Goal: Task Accomplishment & Management: Complete application form

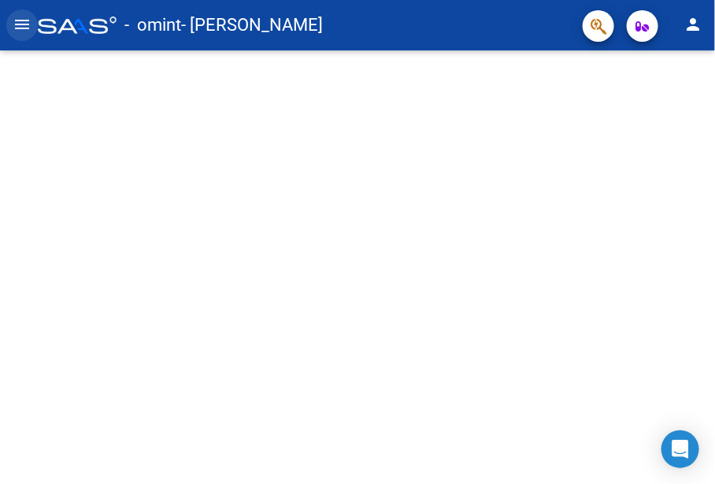
click at [20, 24] on mat-icon "menu" at bounding box center [22, 24] width 19 height 19
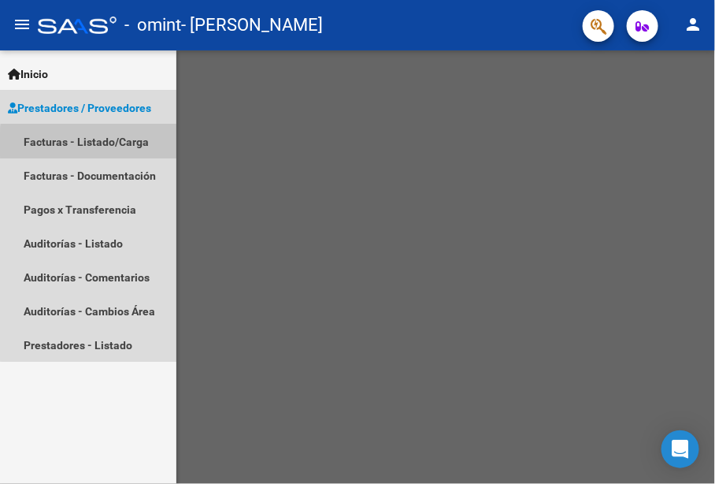
click at [102, 144] on link "Facturas - Listado/Carga" at bounding box center [88, 141] width 176 height 34
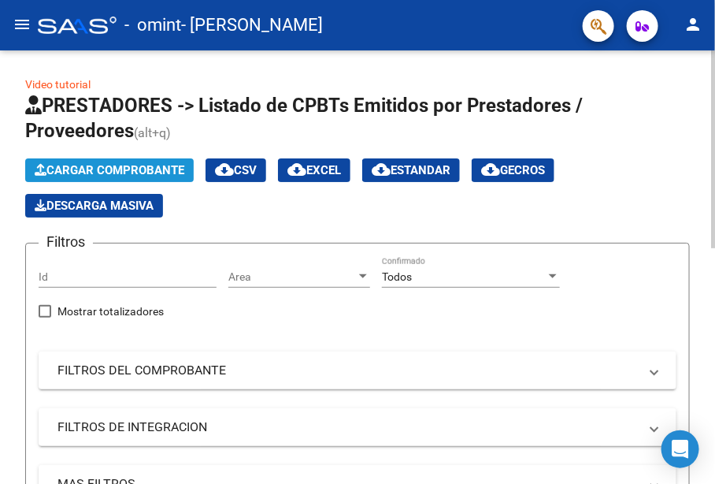
click at [124, 173] on span "Cargar Comprobante" at bounding box center [110, 170] width 150 height 14
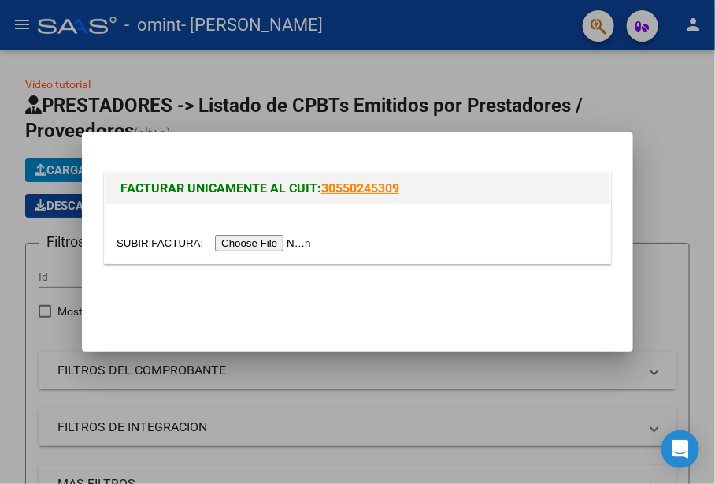
click at [242, 245] on input "file" at bounding box center [216, 243] width 199 height 17
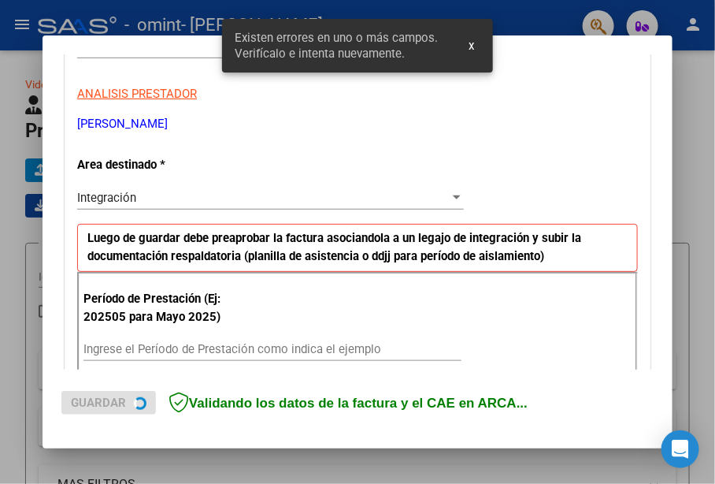
scroll to position [359, 0]
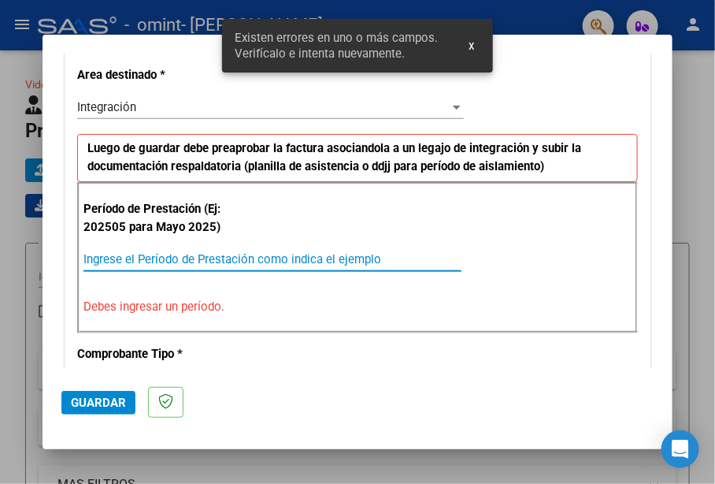
click at [102, 254] on input "Ingrese el Período de Prestación como indica el ejemplo" at bounding box center [273, 259] width 378 height 14
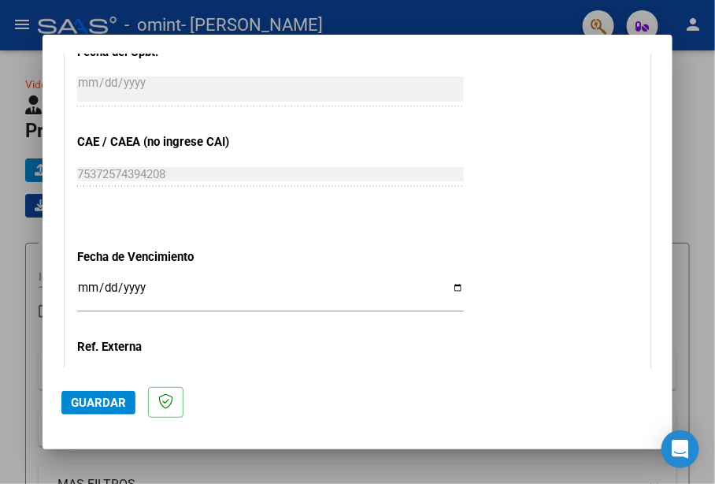
scroll to position [1116, 0]
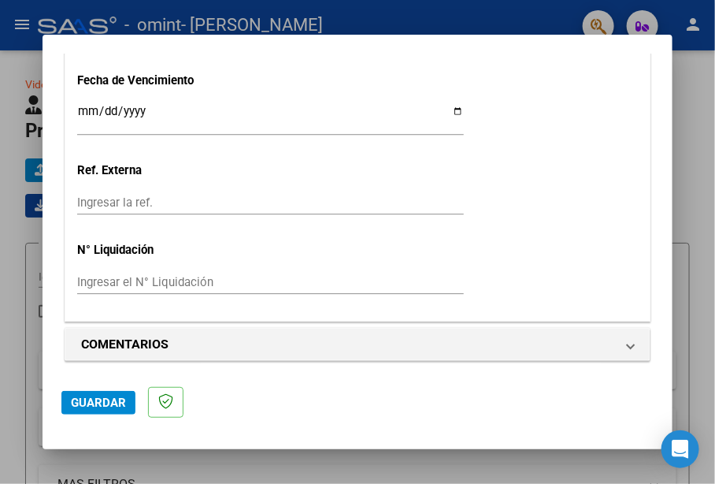
type input "202508"
click at [89, 403] on span "Guardar" at bounding box center [98, 403] width 55 height 14
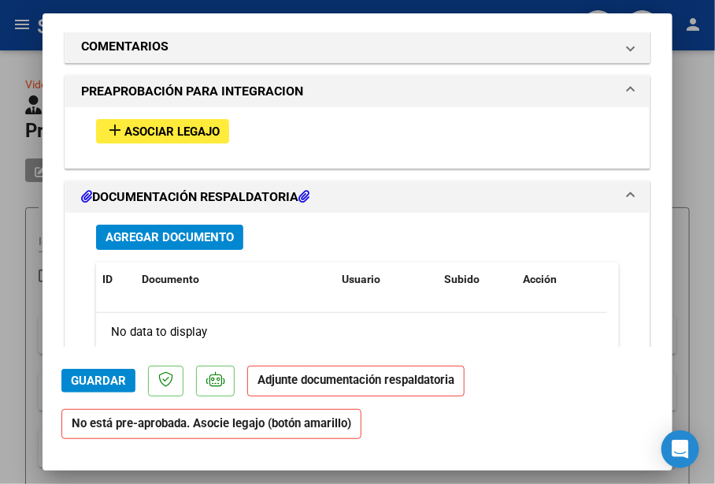
scroll to position [1282, 0]
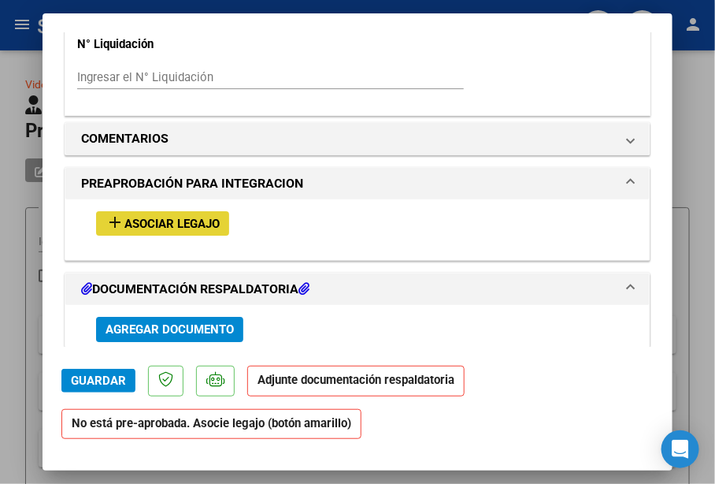
click at [213, 211] on button "add Asociar Legajo" at bounding box center [162, 223] width 133 height 24
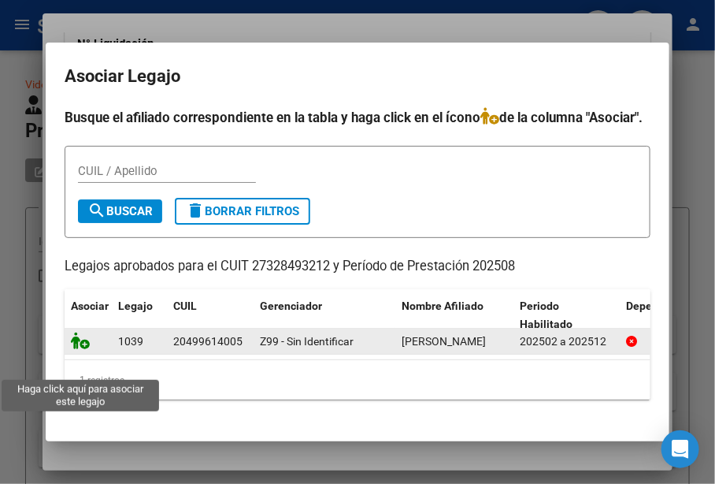
click at [74, 349] on icon at bounding box center [80, 340] width 19 height 17
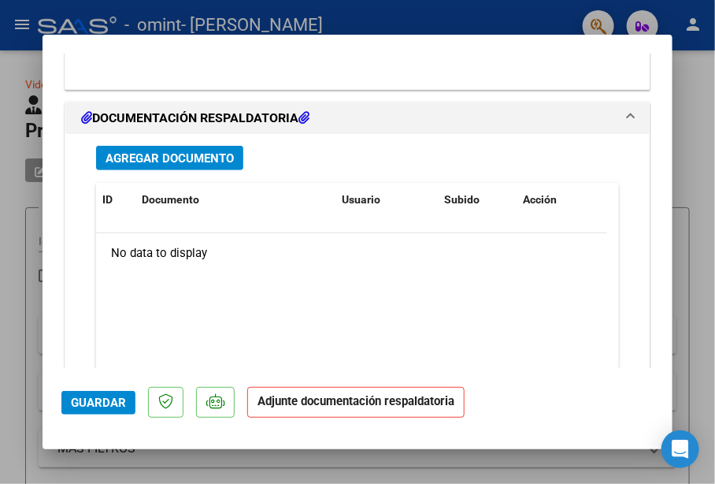
scroll to position [1720, 0]
click at [145, 154] on span "Agregar Documento" at bounding box center [170, 158] width 128 height 14
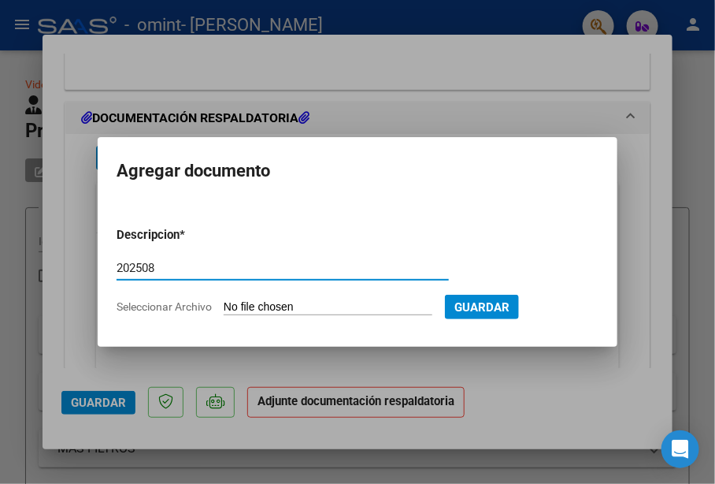
type input "202508"
click at [381, 311] on input "Seleccionar Archivo" at bounding box center [328, 307] width 209 height 15
type input "C:\fakepath\[PERSON_NAME].pdf"
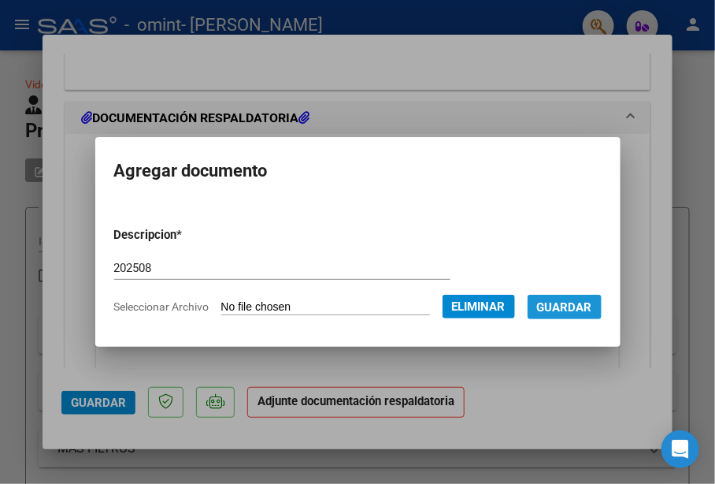
click at [566, 306] on span "Guardar" at bounding box center [564, 307] width 55 height 14
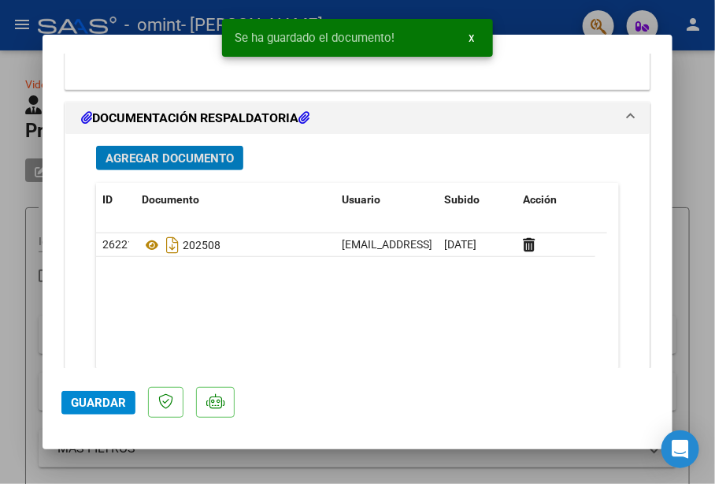
scroll to position [1839, 0]
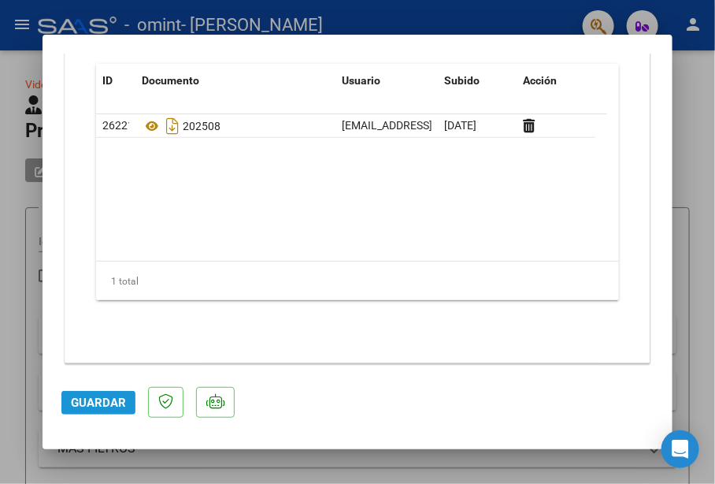
click at [84, 399] on span "Guardar" at bounding box center [98, 403] width 55 height 14
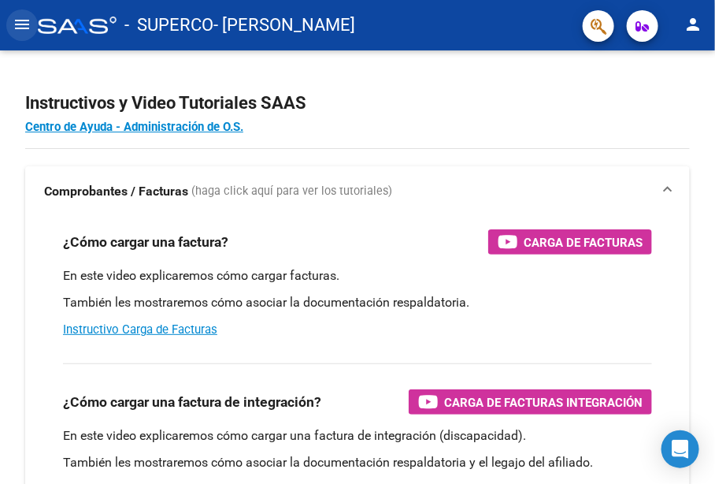
click at [18, 29] on mat-icon "menu" at bounding box center [22, 24] width 19 height 19
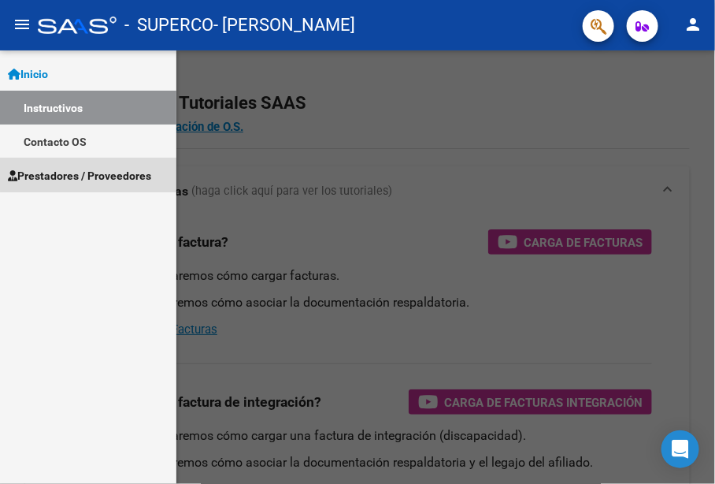
click at [99, 169] on span "Prestadores / Proveedores" at bounding box center [79, 175] width 143 height 17
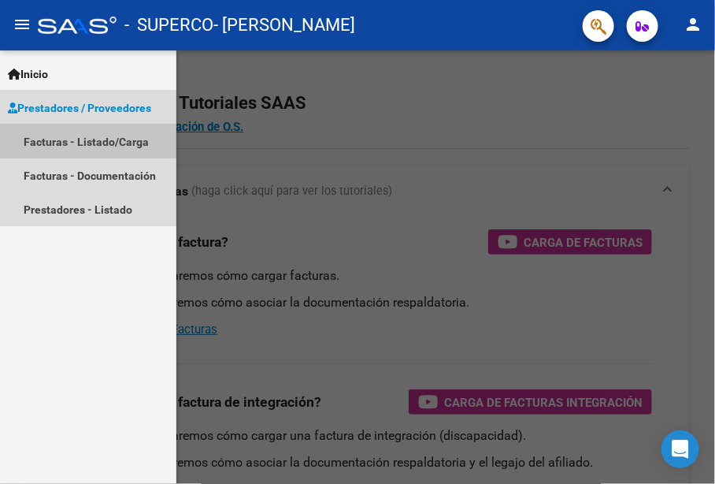
click at [68, 139] on link "Facturas - Listado/Carga" at bounding box center [88, 141] width 176 height 34
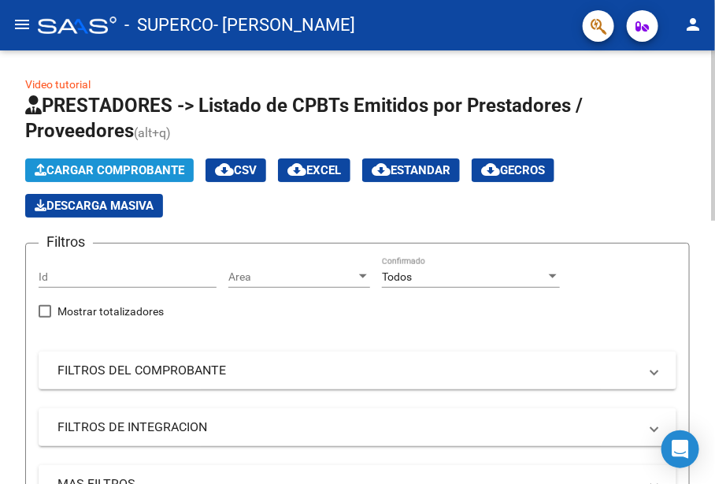
click at [47, 164] on span "Cargar Comprobante" at bounding box center [110, 170] width 150 height 14
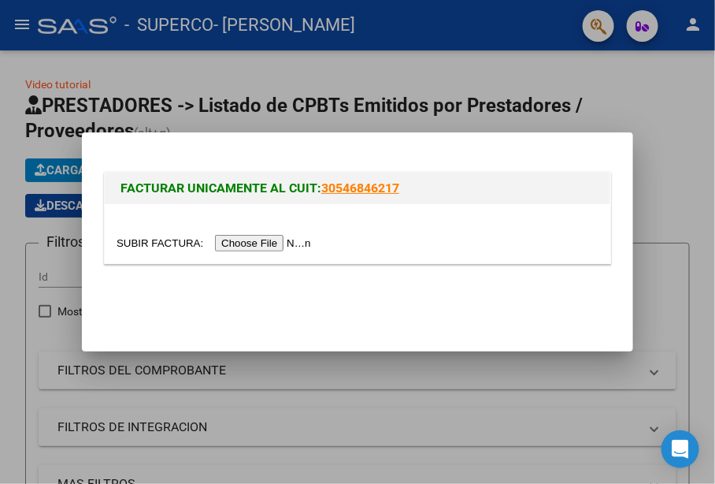
click at [234, 238] on input "file" at bounding box center [216, 243] width 199 height 17
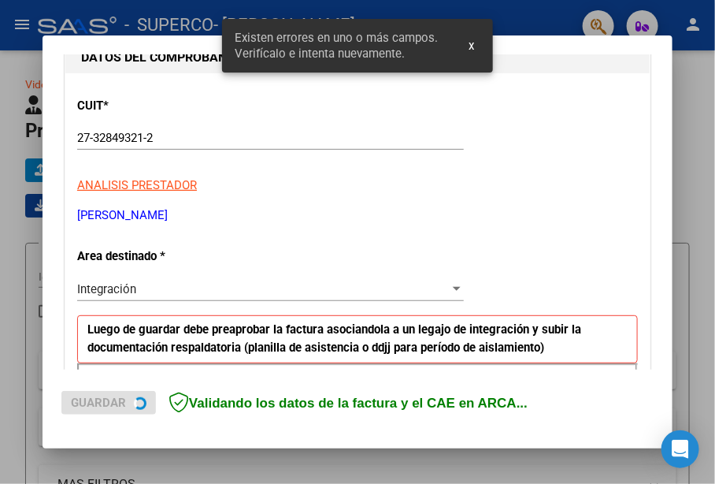
scroll to position [359, 0]
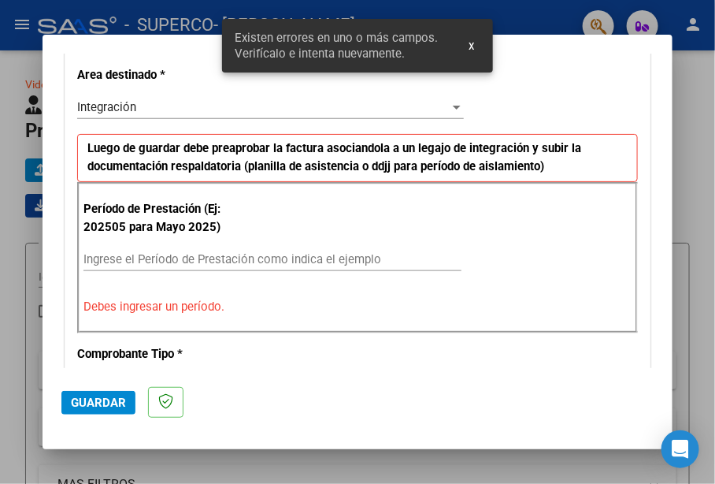
click at [216, 247] on div "Ingrese el Período de Prestación como indica el ejemplo" at bounding box center [273, 259] width 378 height 24
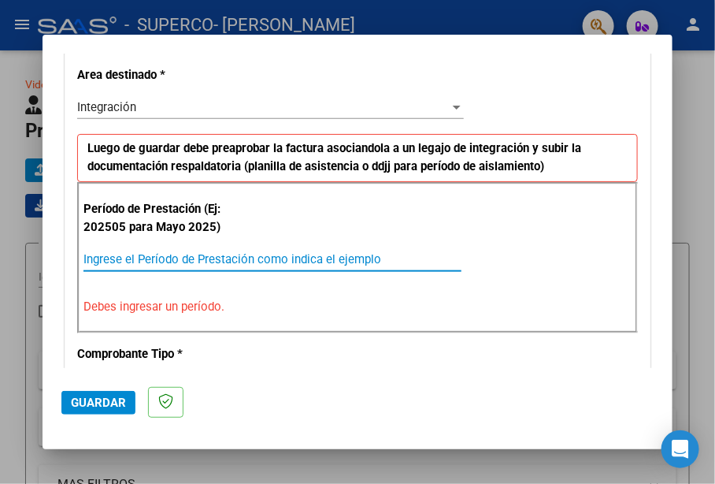
click at [211, 258] on input "Ingrese el Período de Prestación como indica el ejemplo" at bounding box center [273, 259] width 378 height 14
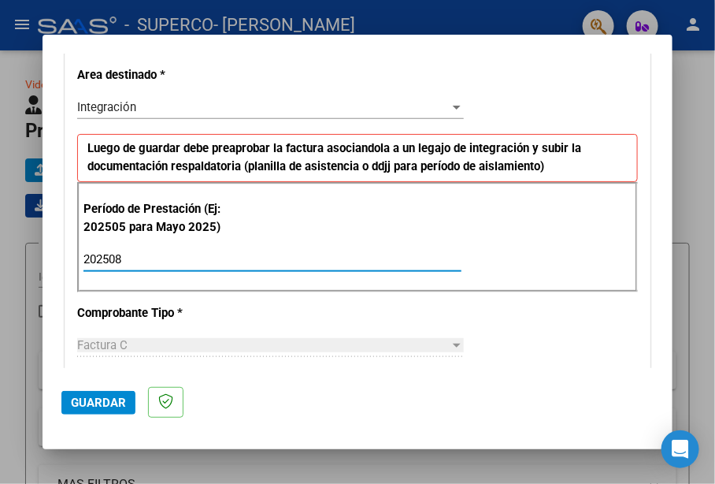
type input "202508"
click at [61, 388] on mat-dialog-container "COMPROBANTE VER COMPROBANTE El comprobante fue leído exitosamente. DATOS DEL CO…" at bounding box center [358, 242] width 630 height 414
click at [80, 401] on span "Guardar" at bounding box center [98, 403] width 55 height 14
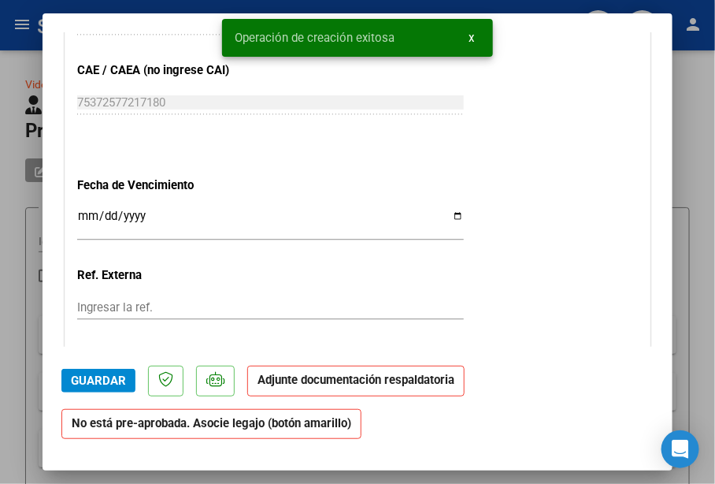
scroll to position [1386, 0]
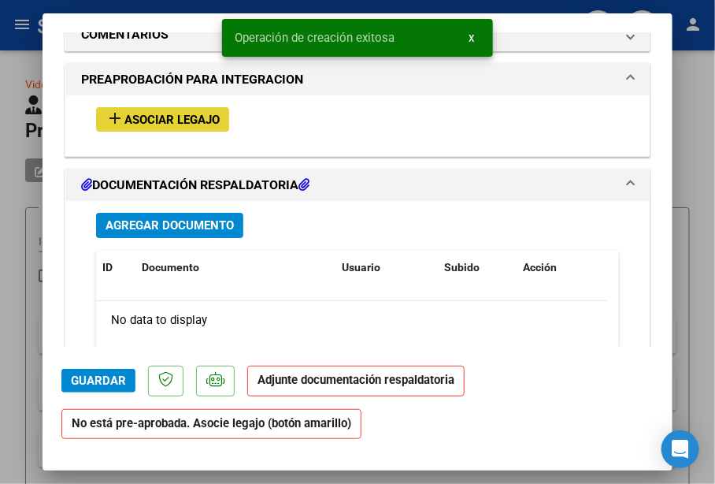
click at [165, 117] on span "Asociar Legajo" at bounding box center [171, 120] width 95 height 14
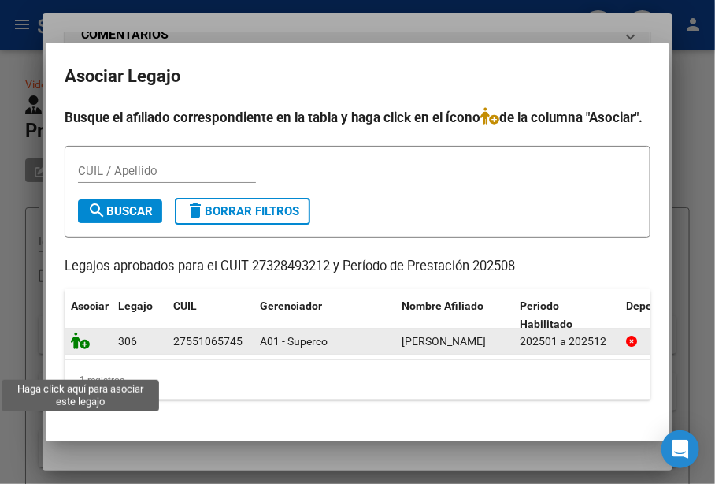
click at [72, 349] on icon at bounding box center [80, 340] width 19 height 17
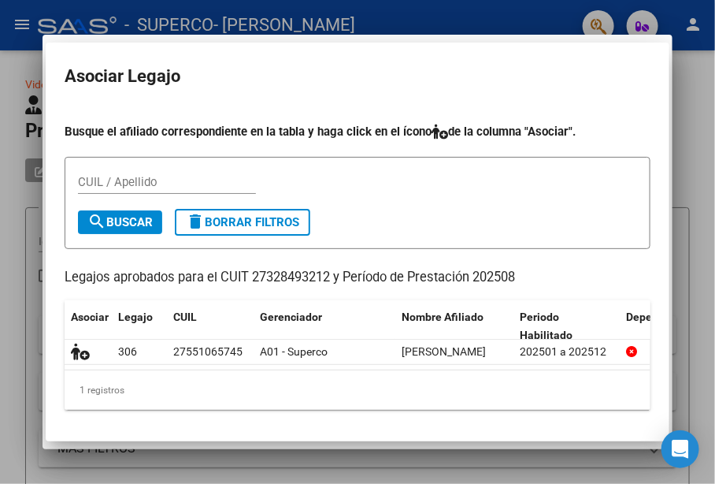
scroll to position [1427, 0]
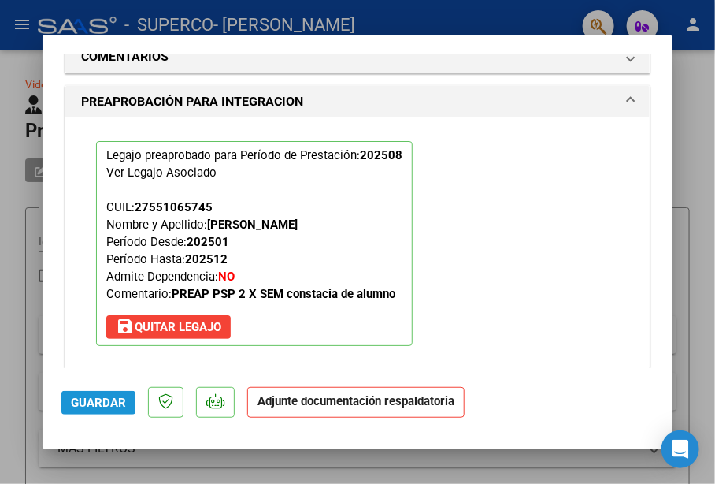
click at [83, 392] on button "Guardar" at bounding box center [98, 403] width 74 height 24
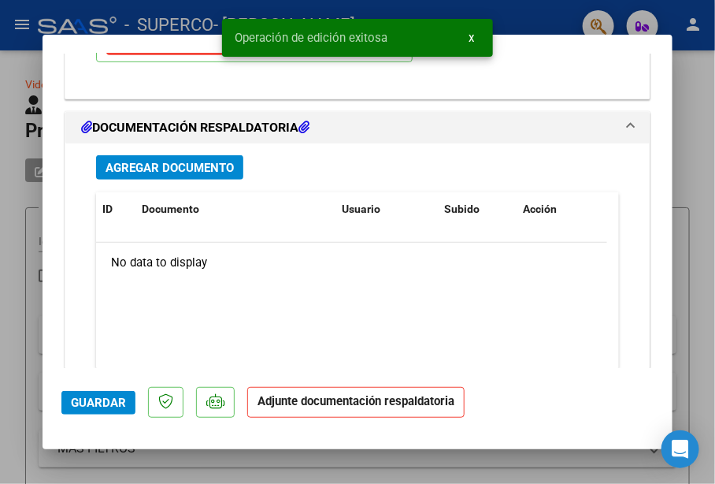
scroll to position [1703, 0]
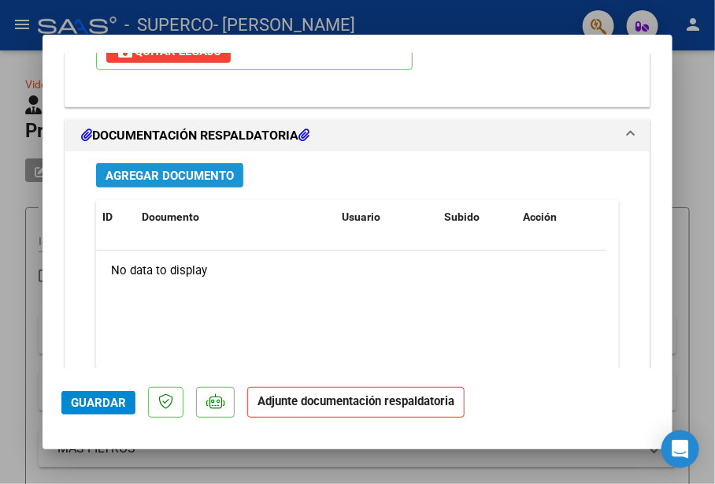
click at [189, 173] on span "Agregar Documento" at bounding box center [170, 176] width 128 height 14
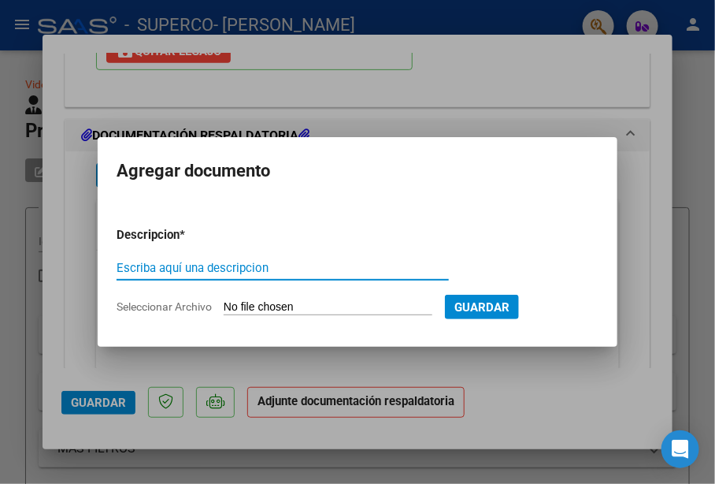
click at [165, 266] on input "Escriba aquí una descripcion" at bounding box center [283, 268] width 332 height 14
type input "202508"
click at [375, 301] on input "Seleccionar Archivo" at bounding box center [328, 307] width 209 height 15
type input "C:\fakepath\Valentina agosto.pdf"
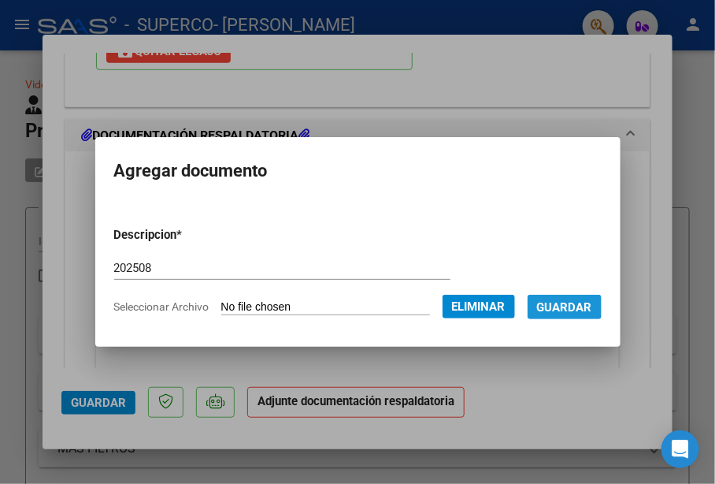
click at [554, 305] on span "Guardar" at bounding box center [564, 307] width 55 height 14
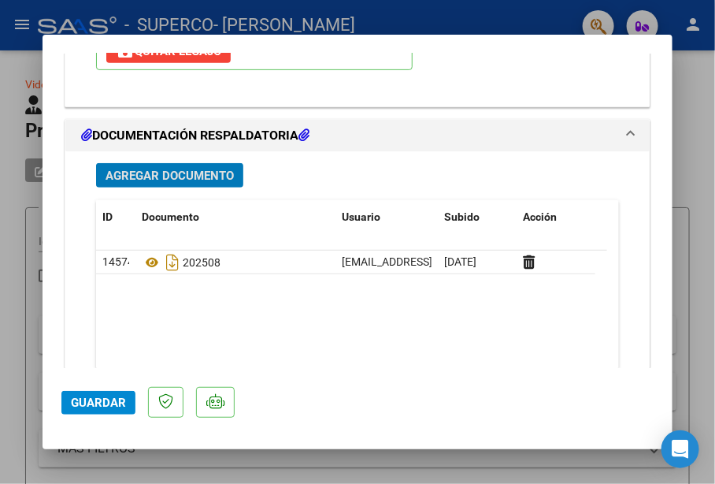
click at [165, 442] on mat-dialog-container "COMPROBANTE VER COMPROBANTE ESTADO: Recibida. En proceso de confirmacion/acepta…" at bounding box center [358, 242] width 630 height 414
click at [108, 405] on span "Guardar" at bounding box center [98, 403] width 55 height 14
click at [647, 74] on mat-dialog-content "COMPROBANTE VER COMPROBANTE ESTADO: Recibida. En proceso de confirmacion/acepta…" at bounding box center [358, 211] width 630 height 314
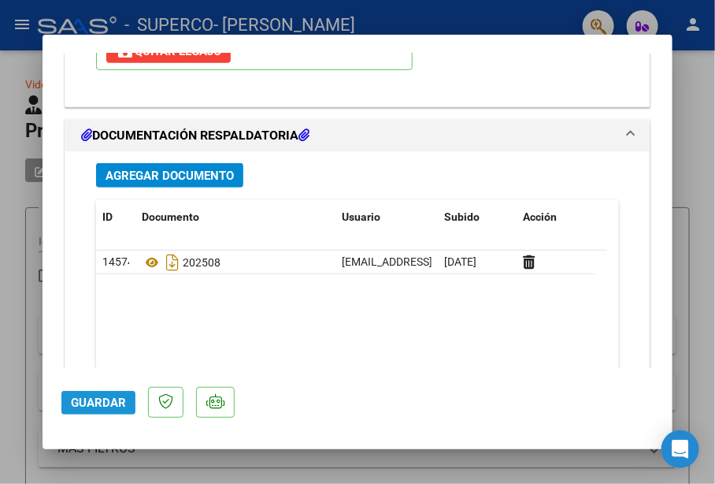
click at [86, 399] on span "Guardar" at bounding box center [98, 403] width 55 height 14
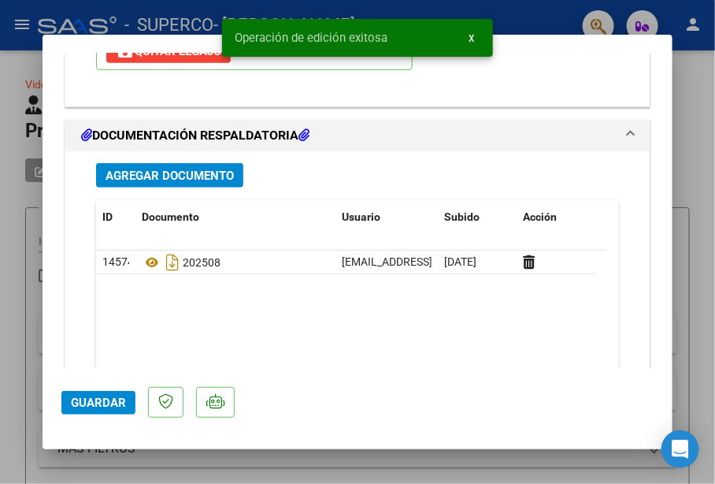
click at [676, 68] on div at bounding box center [357, 242] width 715 height 484
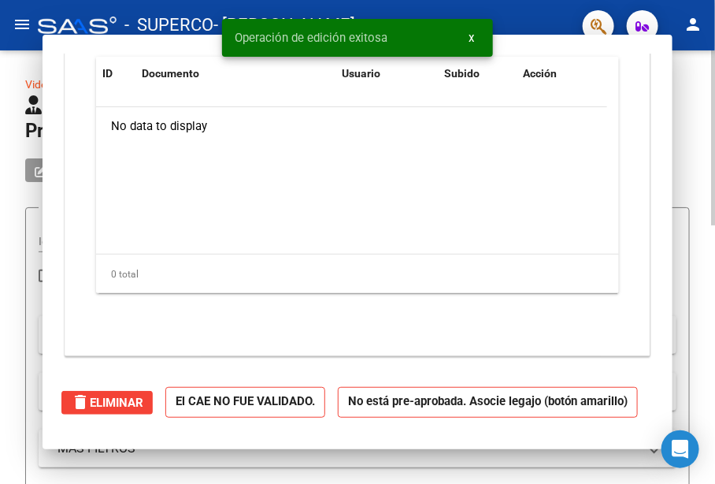
scroll to position [0, 0]
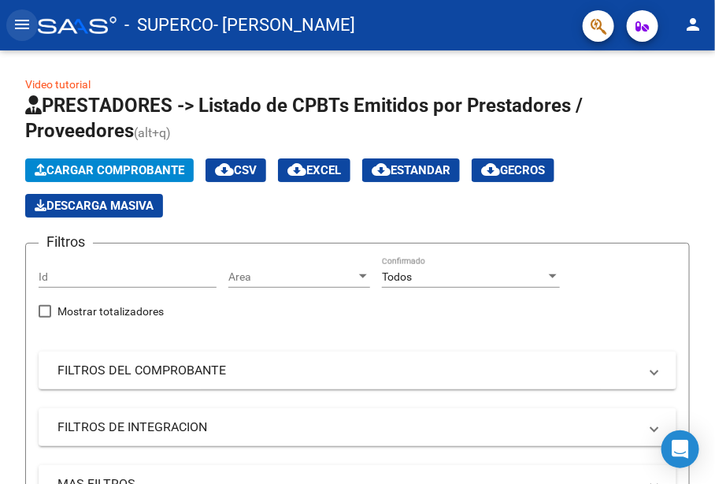
click at [15, 17] on mat-icon "menu" at bounding box center [22, 24] width 19 height 19
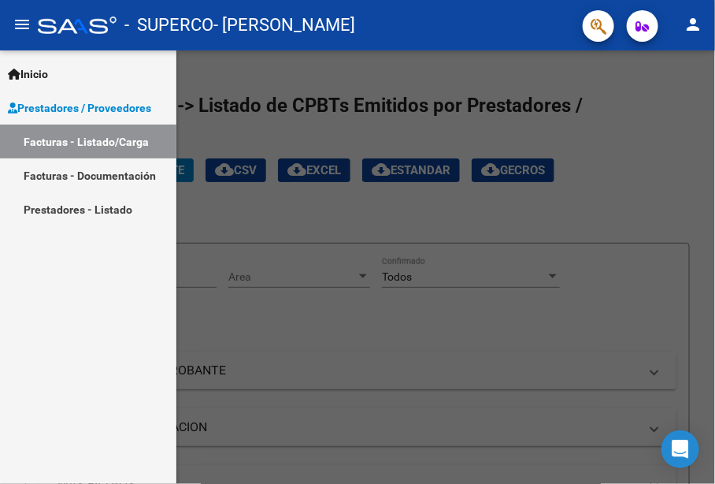
click at [184, 231] on div at bounding box center [357, 266] width 715 height 433
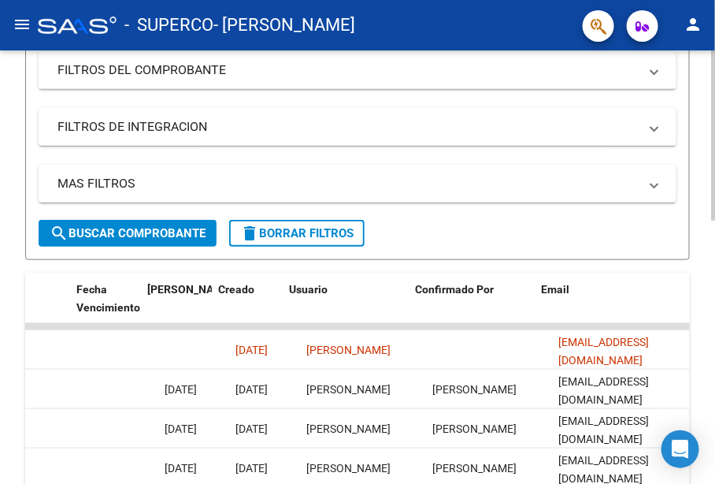
scroll to position [0, 2657]
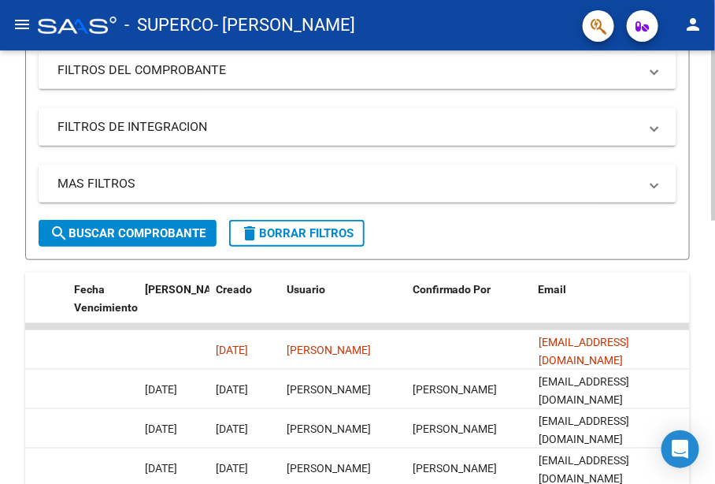
click at [698, 100] on div "Video tutorial PRESTADORES -> Listado de CPBTs Emitidos por Prestadores / Prove…" at bounding box center [357, 297] width 715 height 1094
